Goal: Task Accomplishment & Management: Complete application form

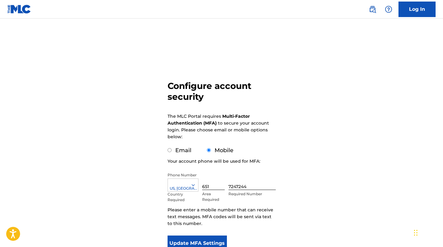
click at [198, 245] on button "Update MFA Settings" at bounding box center [198, 242] width 60 height 15
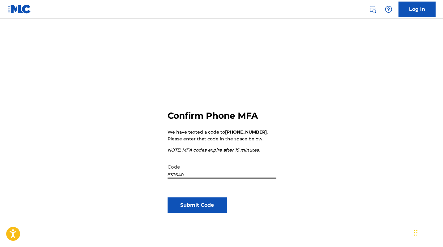
type input "833640"
click at [201, 213] on div "Confirm Phone MFA We have texted a code to [PHONE_NUMBER] . Please enter that c…" at bounding box center [222, 175] width 108 height 191
click at [202, 205] on button "Submit Code" at bounding box center [198, 204] width 60 height 15
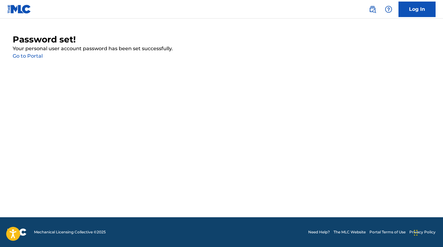
click at [31, 51] on p "Your personal user account password has been set successfully." at bounding box center [222, 48] width 418 height 7
click at [31, 54] on link "Go to Portal" at bounding box center [28, 56] width 30 height 6
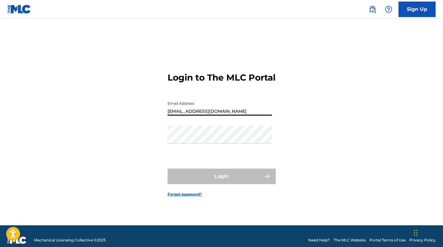
type input "[EMAIL_ADDRESS][DOMAIN_NAME]"
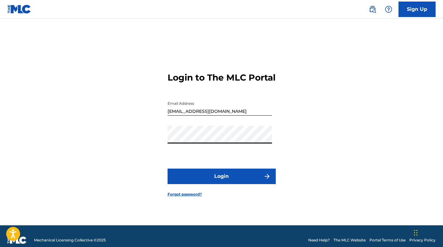
click at [222, 181] on button "Login" at bounding box center [222, 175] width 108 height 15
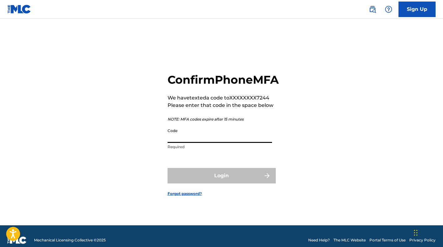
click at [178, 143] on input "Code" at bounding box center [220, 134] width 105 height 18
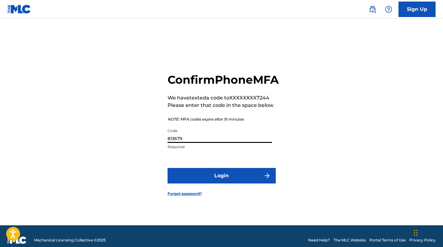
type input "813679"
click at [222, 182] on button "Login" at bounding box center [222, 175] width 108 height 15
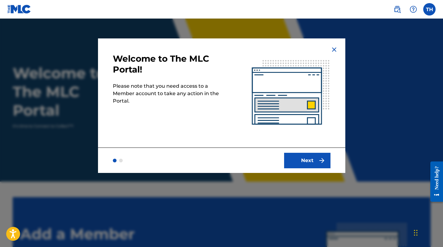
click at [299, 159] on button "Next" at bounding box center [307, 160] width 46 height 15
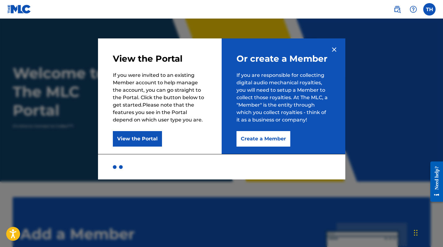
click at [150, 136] on button "View the Portal" at bounding box center [137, 138] width 49 height 15
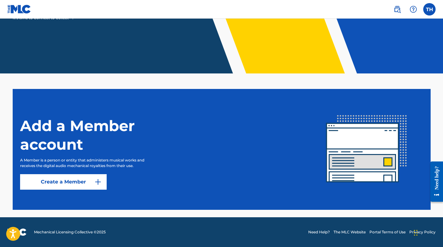
scroll to position [108, 0]
click at [97, 181] on img at bounding box center [97, 181] width 7 height 7
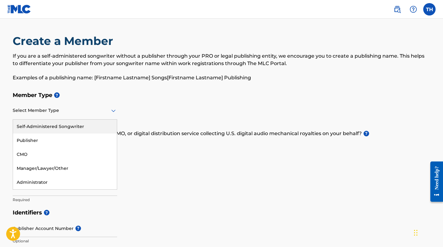
click at [101, 111] on div at bounding box center [65, 110] width 105 height 8
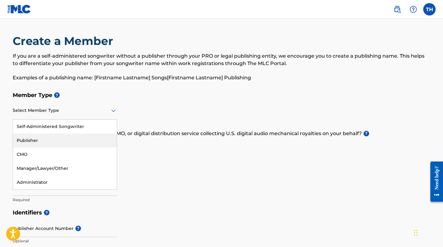
click at [97, 143] on div "Publisher" at bounding box center [65, 140] width 104 height 14
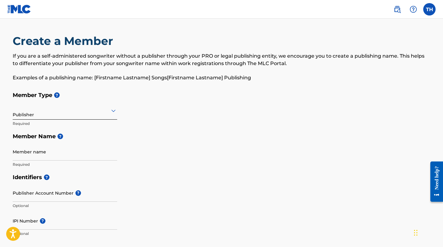
click at [104, 99] on h5 "Member Type ?" at bounding box center [222, 95] width 418 height 13
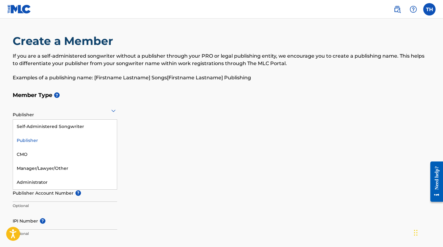
click at [104, 104] on div "Publisher" at bounding box center [65, 110] width 105 height 15
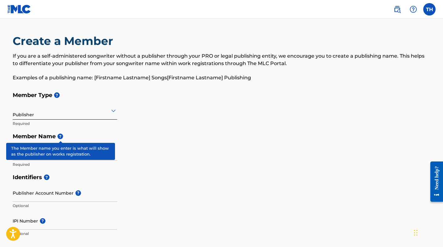
click at [61, 135] on span "?" at bounding box center [61, 136] width 6 height 6
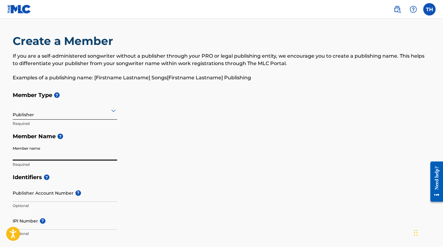
click at [107, 157] on input "Member name" at bounding box center [65, 152] width 105 height 18
type input "B"
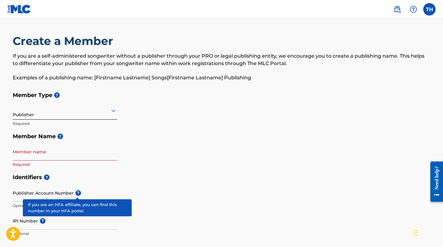
click at [79, 194] on span "?" at bounding box center [79, 193] width 6 height 6
click at [79, 194] on input "Publisher Account Number ?" at bounding box center [65, 193] width 105 height 18
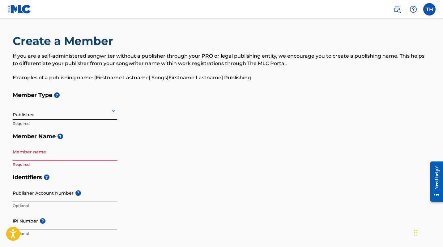
click at [24, 13] on img at bounding box center [19, 9] width 24 height 9
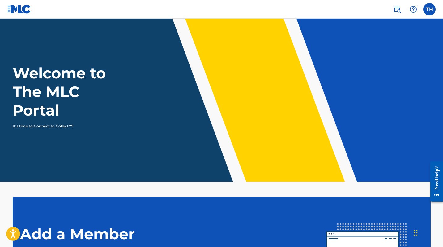
drag, startPoint x: 92, startPoint y: 85, endPoint x: 127, endPoint y: 27, distance: 67.9
click at [92, 84] on h1 "Welcome to The MLC Portal" at bounding box center [71, 92] width 116 height 56
click at [395, 8] on img at bounding box center [397, 9] width 7 height 7
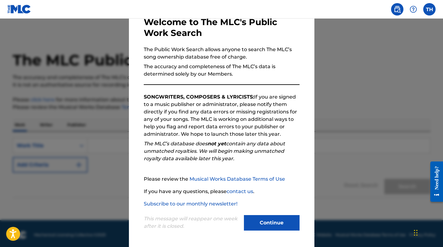
scroll to position [37, 0]
click at [257, 218] on button "Continue" at bounding box center [272, 222] width 56 height 15
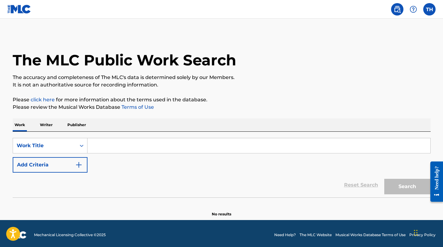
click at [78, 167] on img "Search Form" at bounding box center [78, 164] width 7 height 7
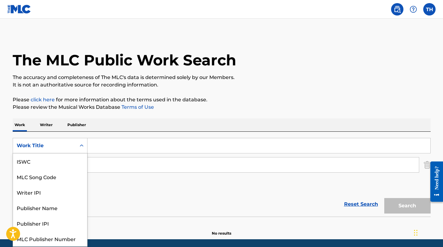
click at [82, 150] on div "Search Form" at bounding box center [81, 145] width 11 height 11
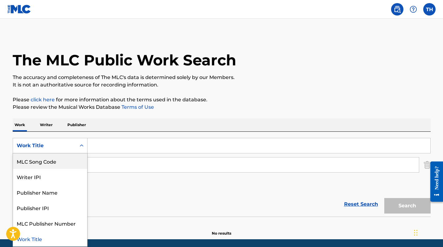
click at [76, 162] on div "MLC Song Code" at bounding box center [50, 160] width 74 height 15
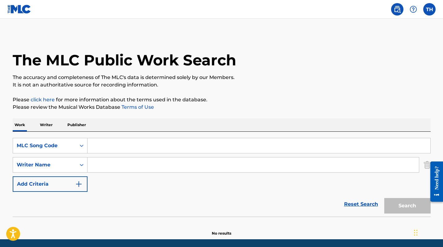
click at [106, 145] on input "Search Form" at bounding box center [259, 145] width 343 height 15
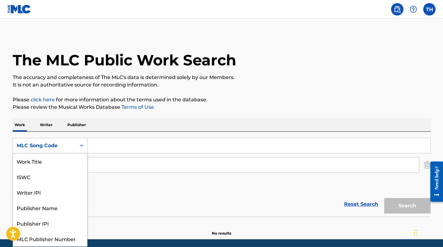
click at [53, 141] on div "MLC Song Code" at bounding box center [44, 146] width 63 height 12
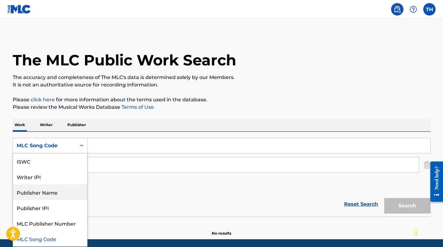
click at [66, 195] on div "Publisher Name" at bounding box center [50, 191] width 74 height 15
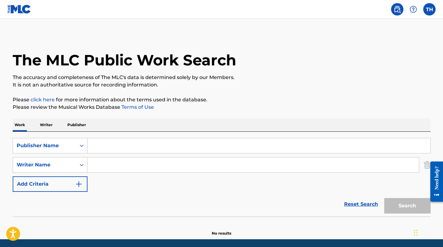
click at [99, 149] on input "Search Form" at bounding box center [259, 145] width 343 height 15
click at [408, 205] on button "Search" at bounding box center [408, 205] width 46 height 15
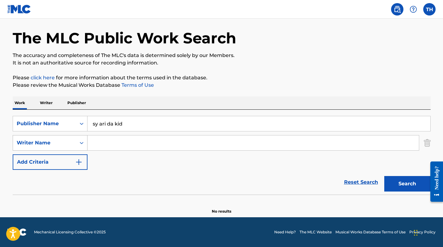
scroll to position [22, 0]
type input "s"
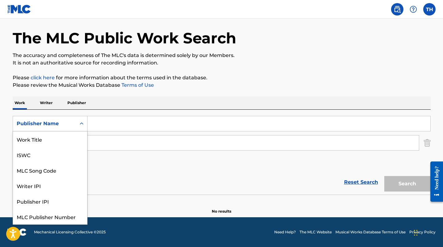
scroll to position [15, 0]
click at [81, 126] on icon "Search Form" at bounding box center [82, 123] width 6 height 6
